Goal: Task Accomplishment & Management: Manage account settings

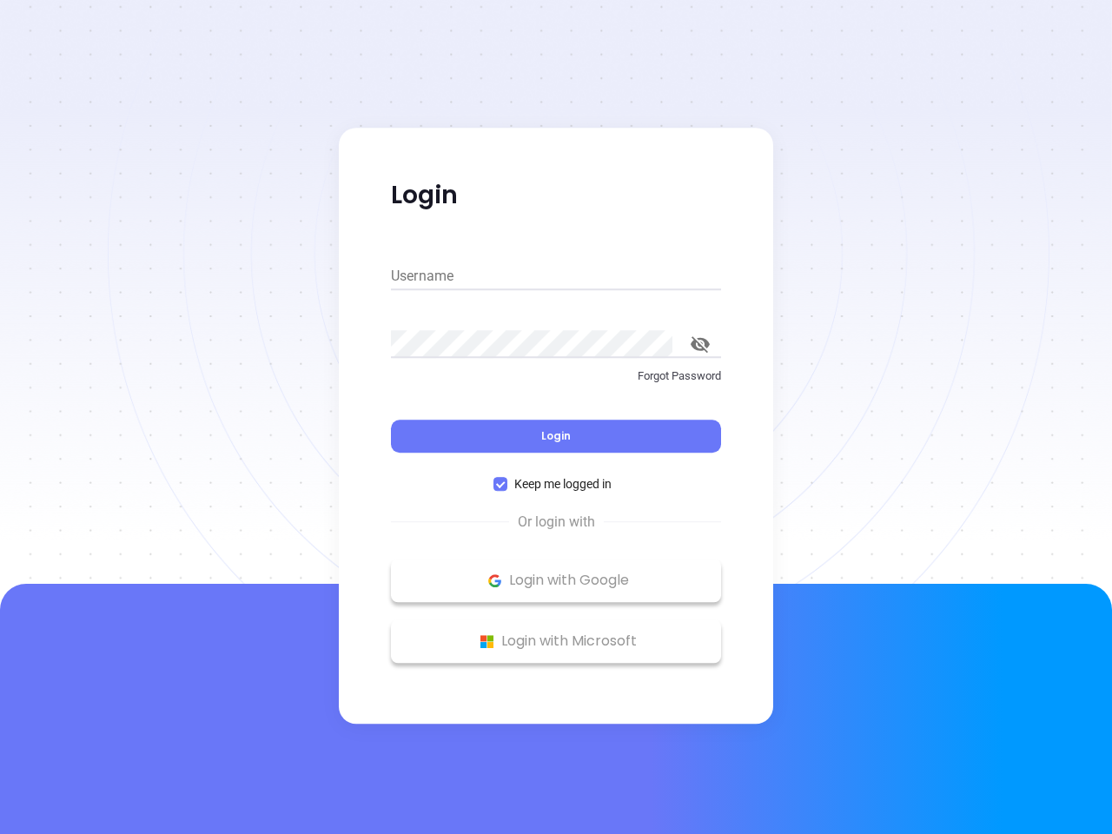
click at [556, 417] on div "Login" at bounding box center [556, 426] width 330 height 54
click at [556, 276] on input "Username" at bounding box center [556, 276] width 330 height 28
click at [700, 344] on icon "toggle password visibility" at bounding box center [699, 344] width 19 height 16
click at [556, 436] on span "Login" at bounding box center [556, 435] width 30 height 15
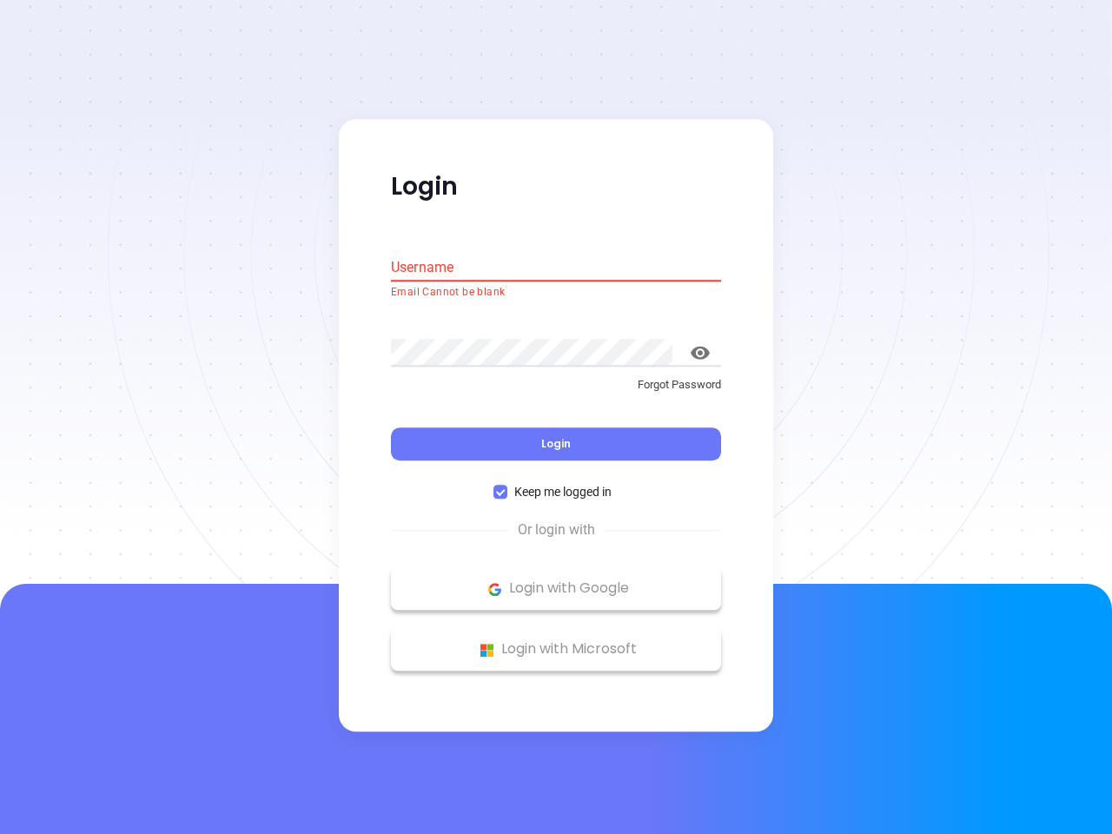
click at [556, 484] on span "Keep me logged in" at bounding box center [562, 492] width 111 height 19
click at [507, 485] on input "Keep me logged in" at bounding box center [500, 492] width 14 height 14
checkbox input "false"
click at [556, 580] on p "Login with Google" at bounding box center [555, 589] width 313 height 26
click at [556, 641] on p "Login with Microsoft" at bounding box center [555, 650] width 313 height 26
